Goal: Task Accomplishment & Management: Complete application form

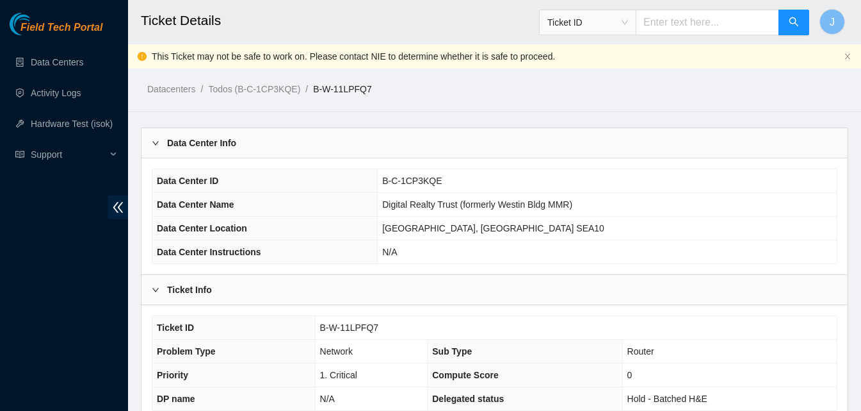
scroll to position [619, 0]
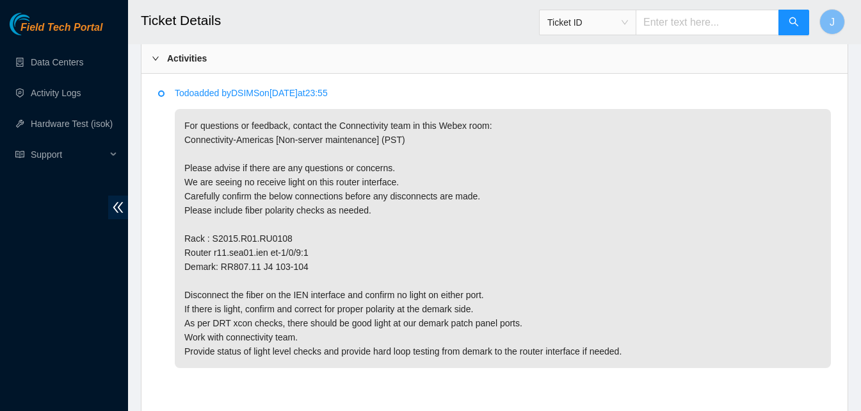
click at [546, 59] on div "Activities" at bounding box center [495, 58] width 706 height 29
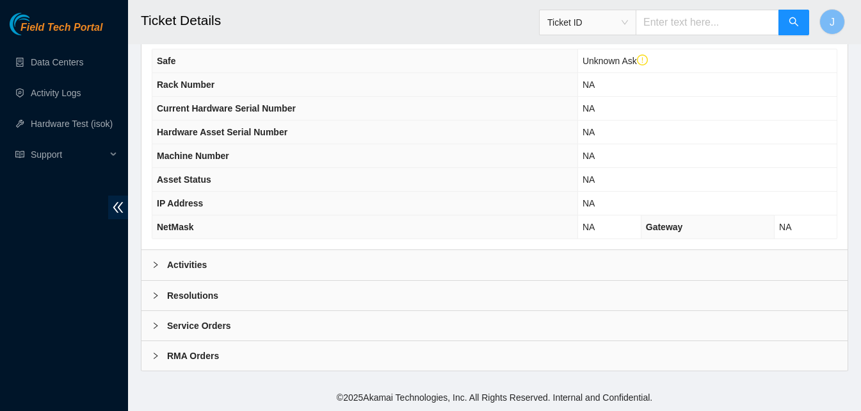
scroll to position [412, 0]
click at [382, 290] on div "Resolutions" at bounding box center [495, 295] width 706 height 29
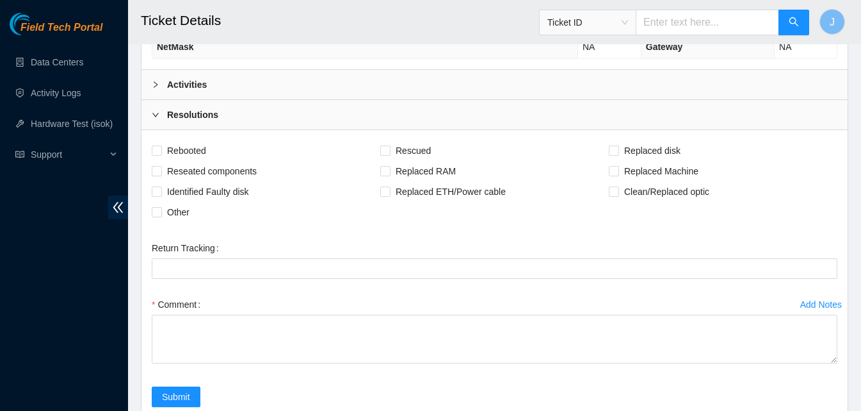
scroll to position [715, 0]
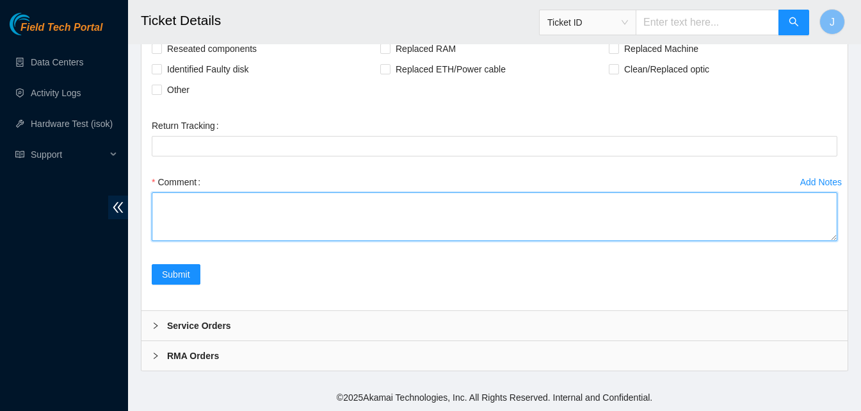
click at [592, 200] on textarea "Comment" at bounding box center [495, 216] width 686 height 49
type textarea "worked with NIE replaced fiber checked with NIE all looked good"
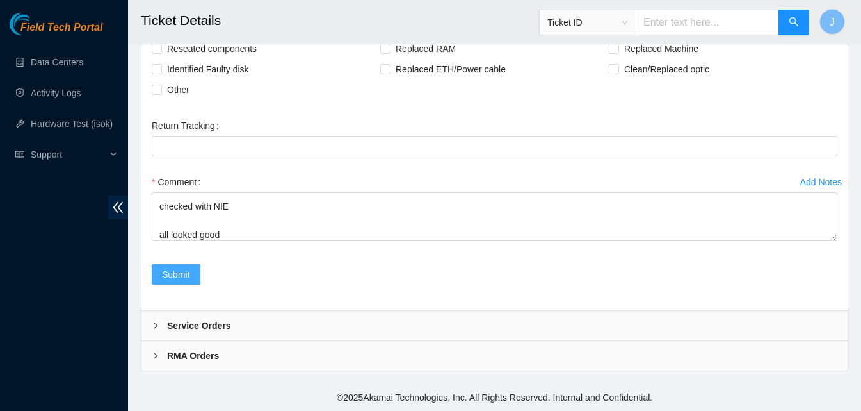
click at [196, 279] on button "Submit" at bounding box center [176, 274] width 49 height 20
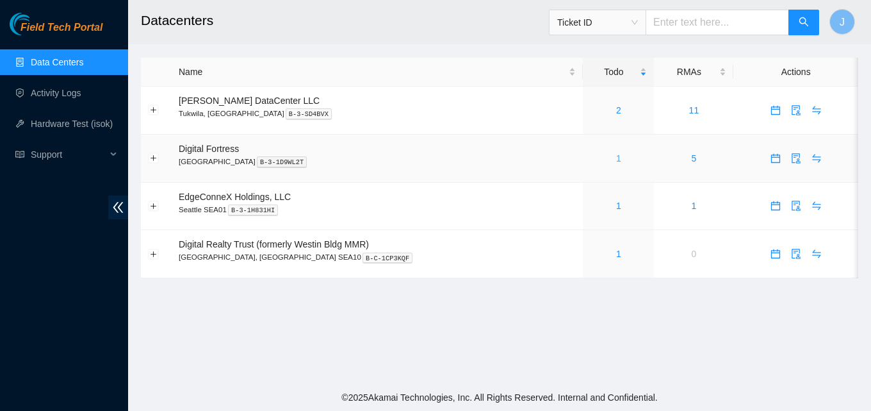
click at [616, 157] on link "1" at bounding box center [618, 158] width 5 height 10
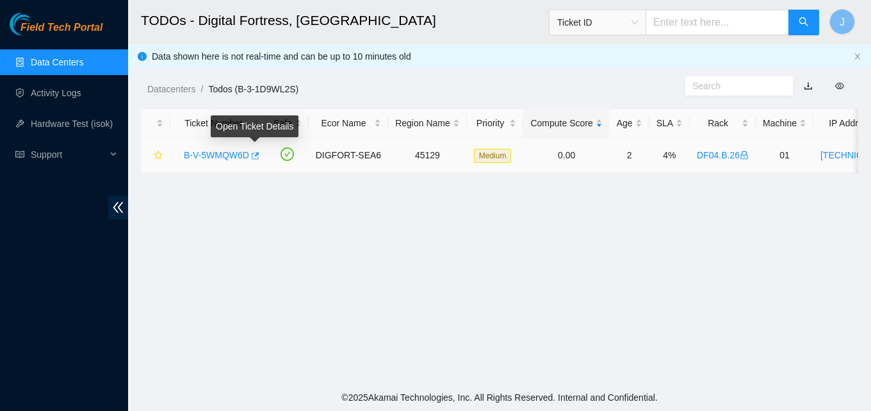
click at [256, 152] on icon "button" at bounding box center [254, 155] width 9 height 9
click at [44, 65] on link "Data Centers" at bounding box center [57, 62] width 53 height 10
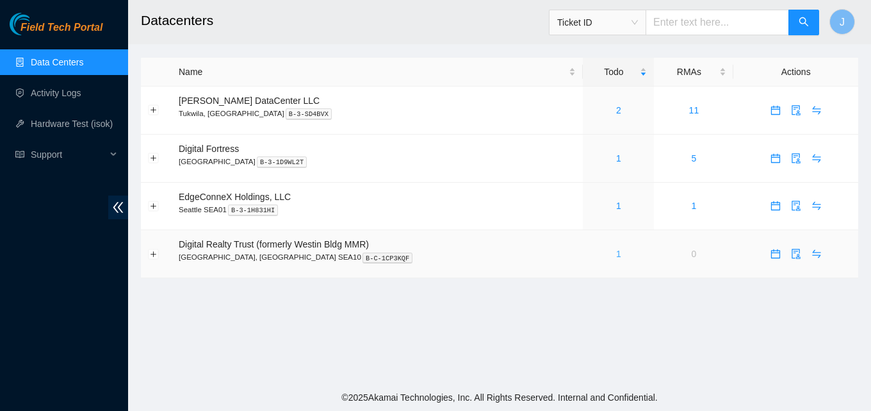
click at [616, 254] on link "1" at bounding box center [618, 254] width 5 height 10
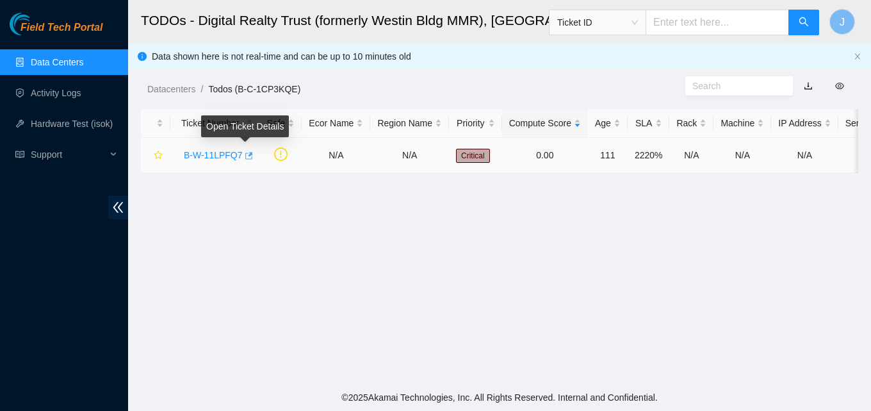
click at [245, 155] on icon "button" at bounding box center [247, 155] width 9 height 9
click at [51, 63] on link "Data Centers" at bounding box center [57, 62] width 53 height 10
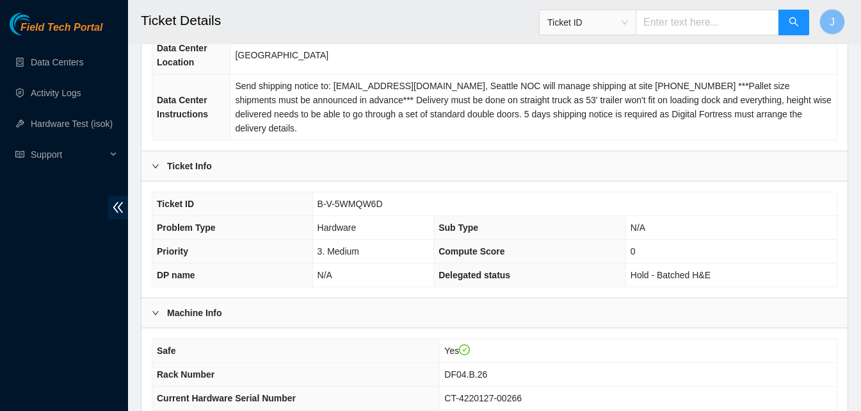
scroll to position [333, 0]
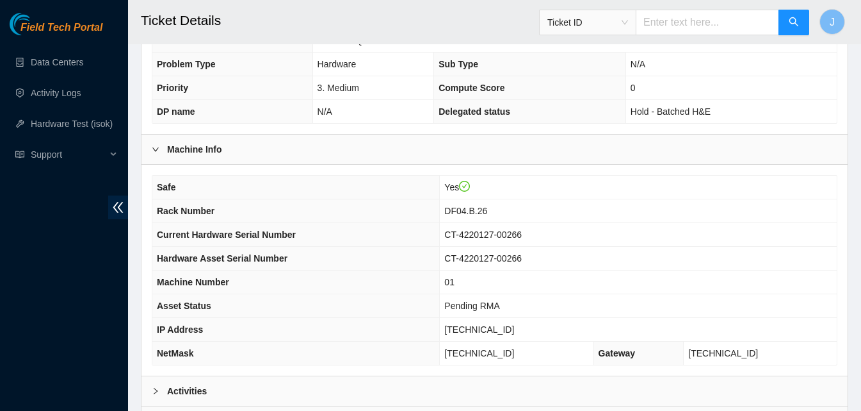
click at [330, 380] on div "Activities" at bounding box center [495, 390] width 706 height 29
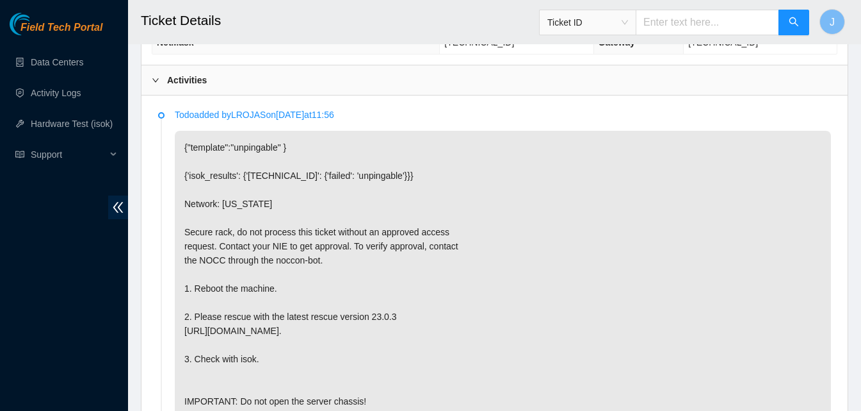
scroll to position [666, 0]
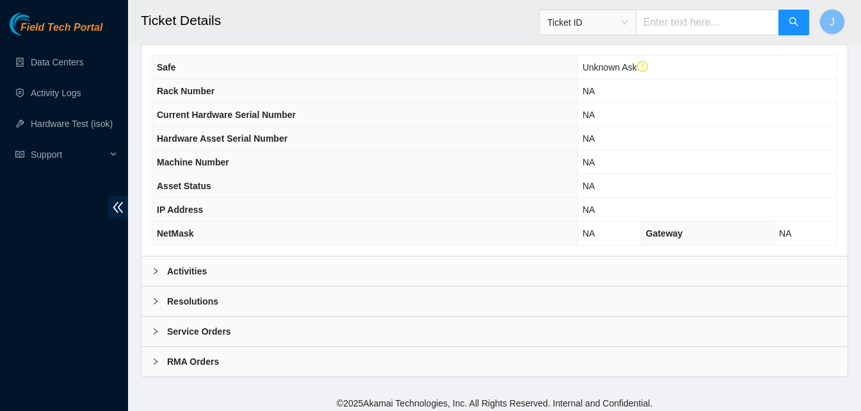
click at [414, 279] on div "Activities" at bounding box center [495, 270] width 706 height 29
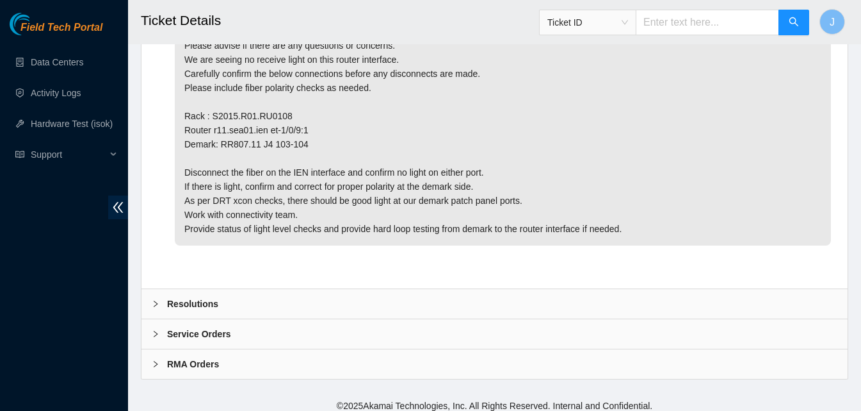
scroll to position [750, 0]
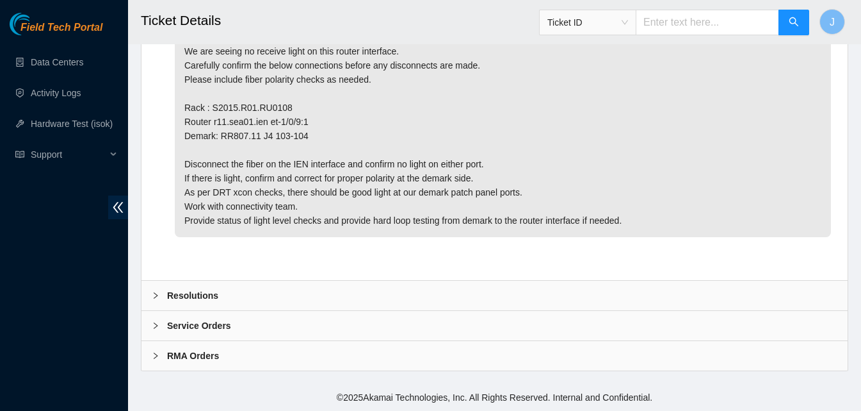
click at [305, 296] on div "Resolutions" at bounding box center [495, 295] width 706 height 29
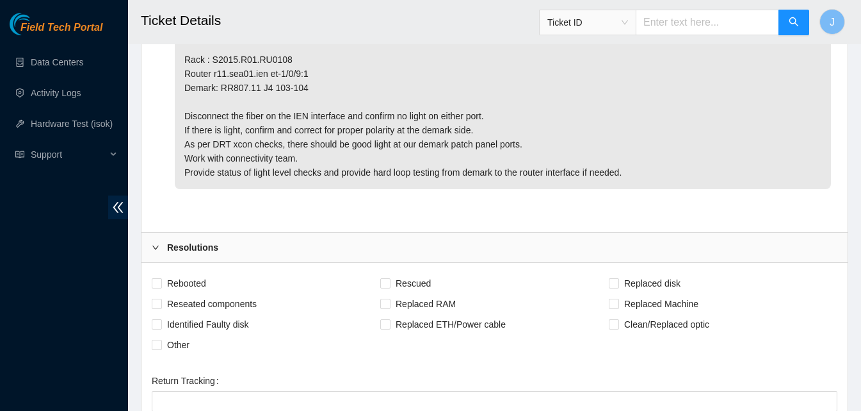
scroll to position [929, 0]
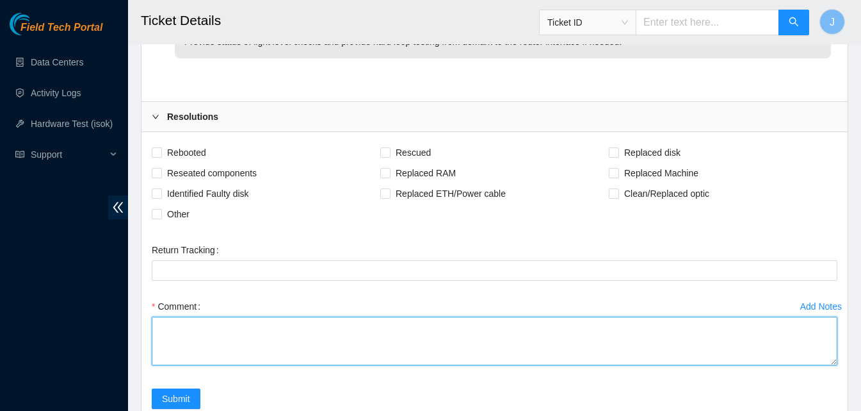
click at [442, 357] on textarea "Comment" at bounding box center [495, 340] width 686 height 49
type textarea "replaced fiber worked with NIE checked on his end, all looked well"
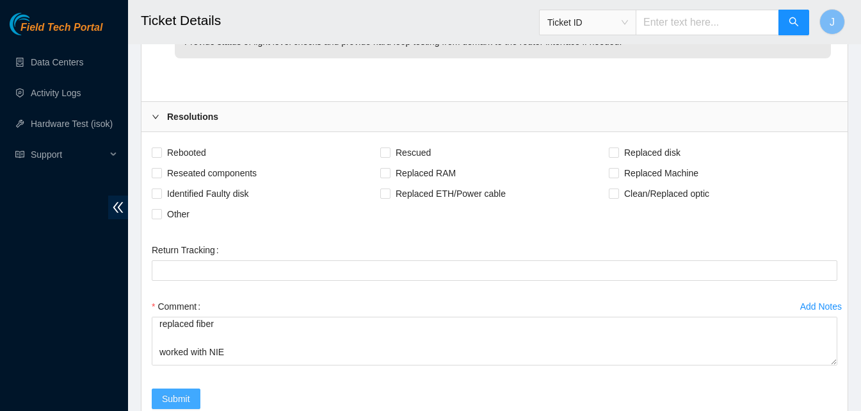
click at [173, 392] on span "Submit" at bounding box center [176, 398] width 28 height 14
